Goal: Navigation & Orientation: Go to known website

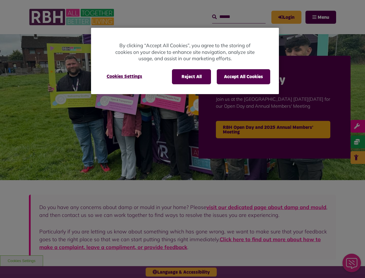
click at [182, 139] on div at bounding box center [182, 139] width 365 height 278
click at [191, 77] on button "Reject All" at bounding box center [191, 76] width 39 height 15
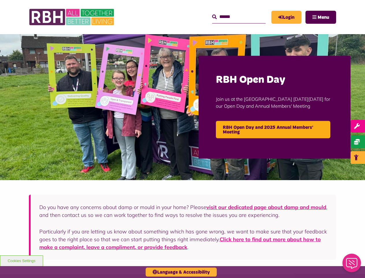
click at [243, 77] on button "Accept All Cookies" at bounding box center [243, 76] width 53 height 15
click at [124, 76] on img at bounding box center [182, 107] width 365 height 146
